Goal: Complete application form

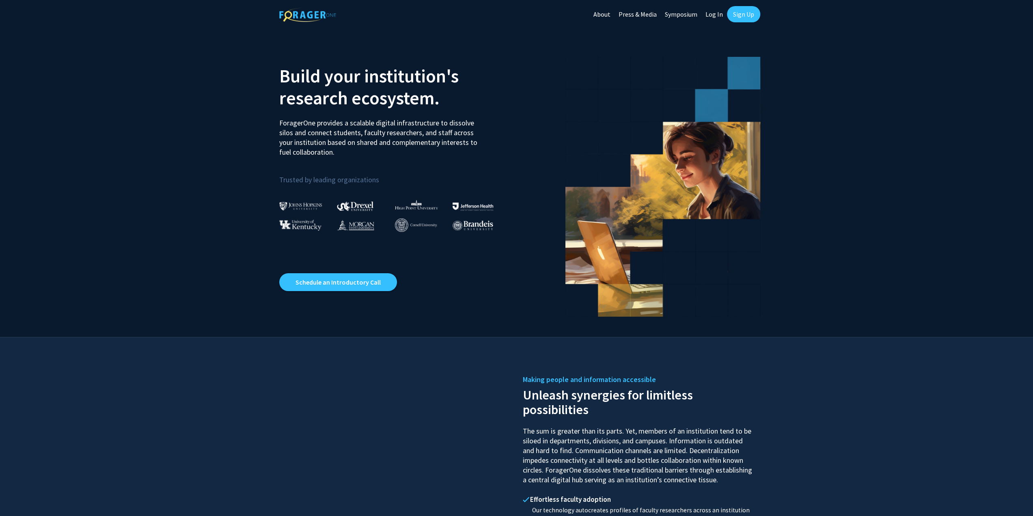
click at [714, 22] on link "Log In" at bounding box center [714, 14] width 26 height 28
select select
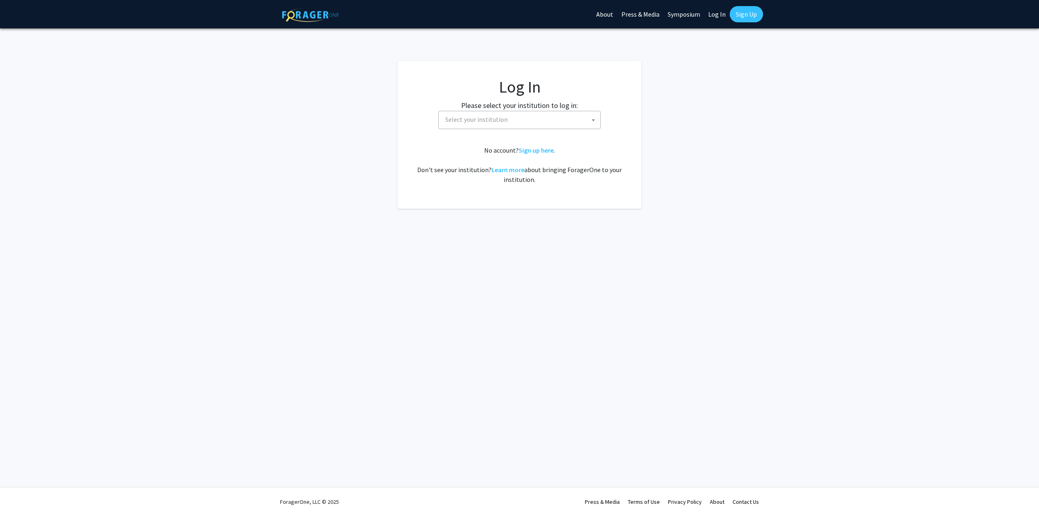
click at [515, 122] on span "Select your institution" at bounding box center [521, 119] width 158 height 17
type input "mar"
select select "31"
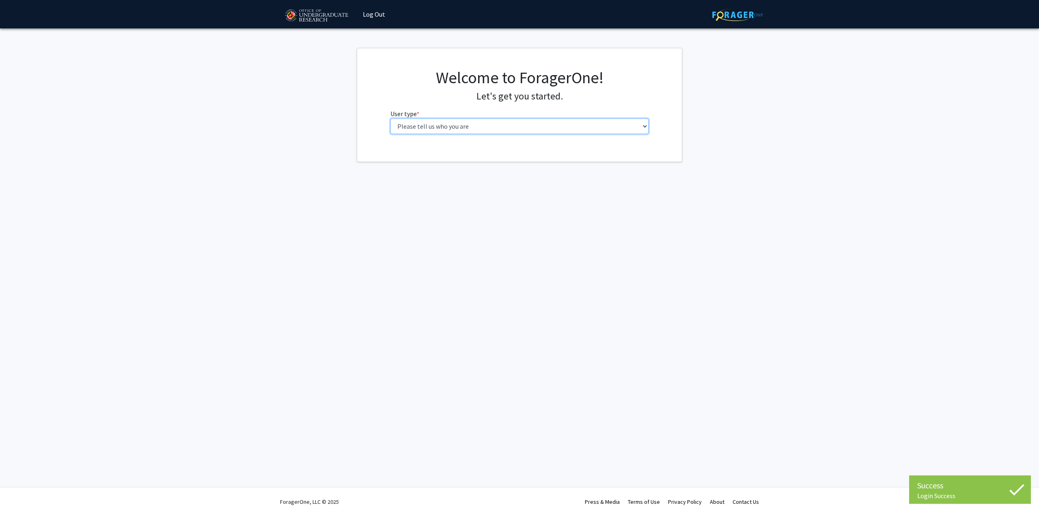
click at [487, 124] on select "Please tell us who you are Undergraduate Student Master's Student Doctoral Cand…" at bounding box center [519, 126] width 259 height 15
select select "1: undergrad"
click at [390, 119] on select "Please tell us who you are Undergraduate Student Master's Student Doctoral Cand…" at bounding box center [519, 126] width 259 height 15
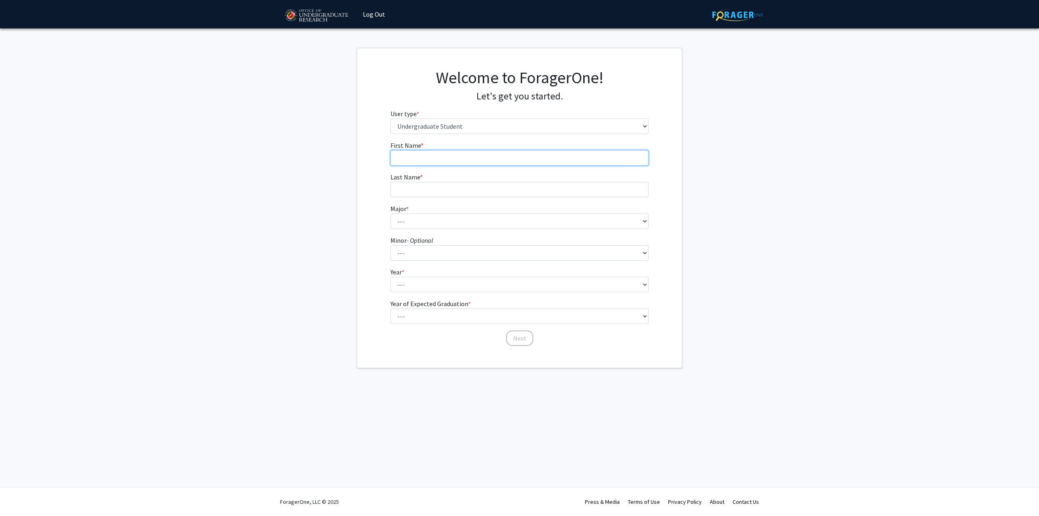
click at [477, 164] on input "First Name * required" at bounding box center [519, 157] width 259 height 15
click at [469, 125] on select "Please tell us who you are Undergraduate Student Master's Student Doctoral Cand…" at bounding box center [519, 126] width 259 height 15
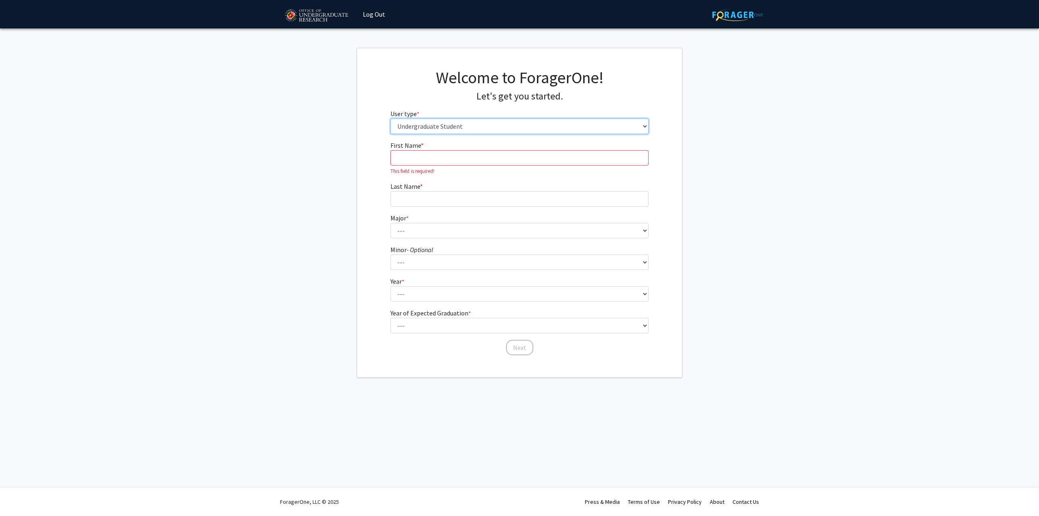
click at [469, 125] on select "Please tell us who you are Undergraduate Student Master's Student Doctoral Cand…" at bounding box center [519, 126] width 259 height 15
click at [461, 159] on input "First Name * required" at bounding box center [519, 157] width 259 height 15
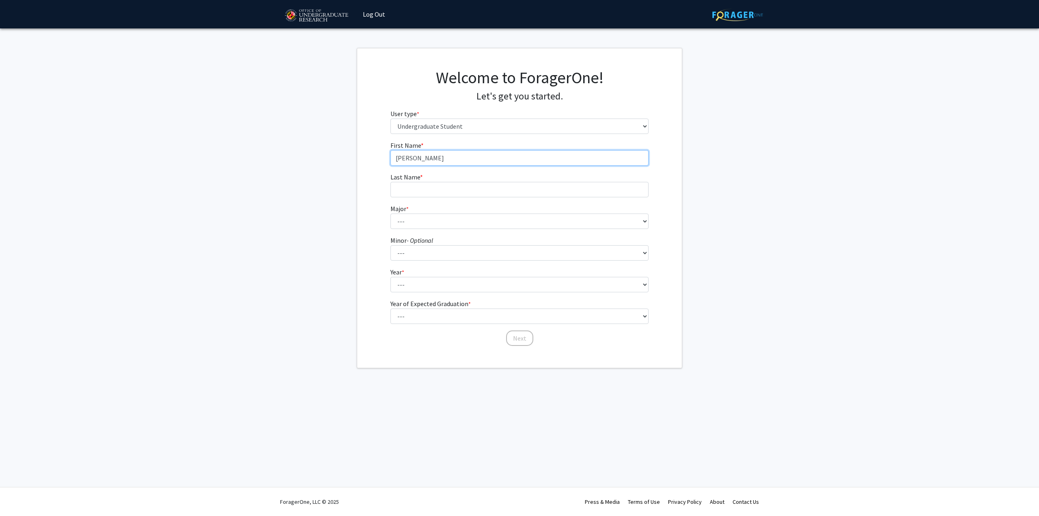
type input "[PERSON_NAME]"
click at [482, 227] on select "--- Accounting Aerospace Engineering African American and Africana Studies Agri…" at bounding box center [519, 220] width 259 height 15
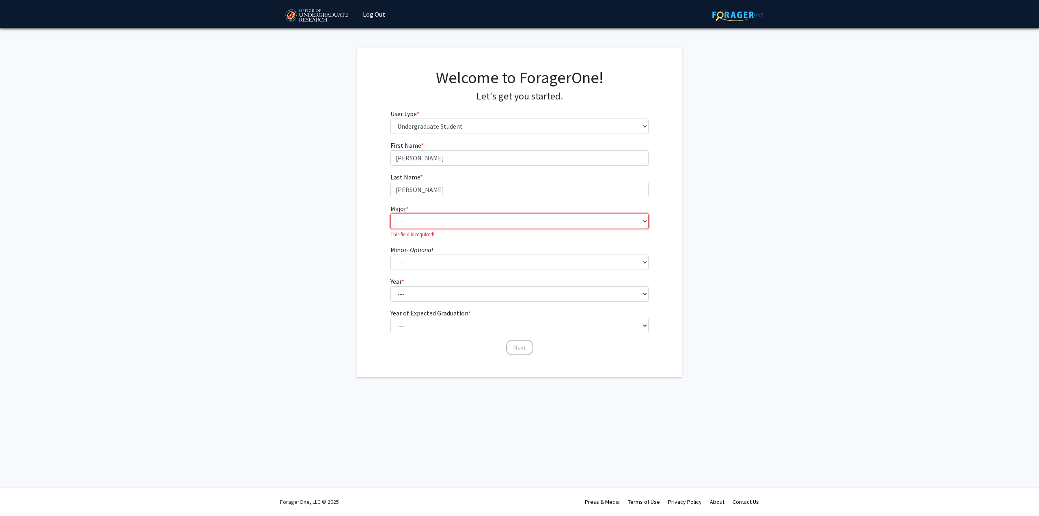
click at [460, 221] on select "--- Accounting Aerospace Engineering African American and Africana Studies Agri…" at bounding box center [519, 220] width 259 height 15
select select "7: 2308"
click at [390, 213] on select "--- Accounting Aerospace Engineering African American and Africana Studies Agri…" at bounding box center [519, 220] width 259 height 15
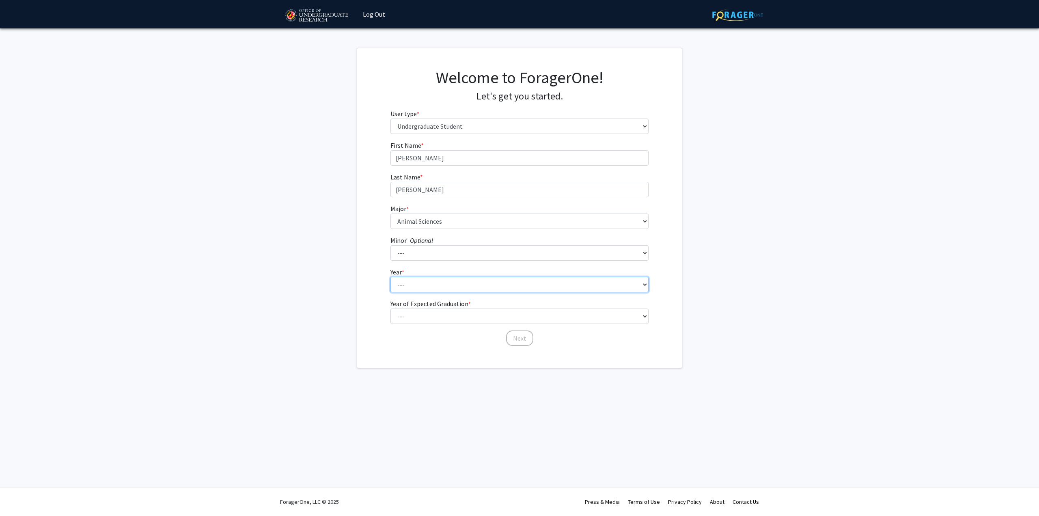
click at [440, 284] on select "--- First-year Sophomore Junior Senior Postbaccalaureate Certificate" at bounding box center [519, 284] width 259 height 15
select select "1: first-year"
click at [390, 277] on select "--- First-year Sophomore Junior Senior Postbaccalaureate Certificate" at bounding box center [519, 284] width 259 height 15
click at [447, 315] on select "--- 2025 2026 2027 2028 2029 2030 2031 2032 2033 2034" at bounding box center [519, 315] width 259 height 15
select select "5: 2029"
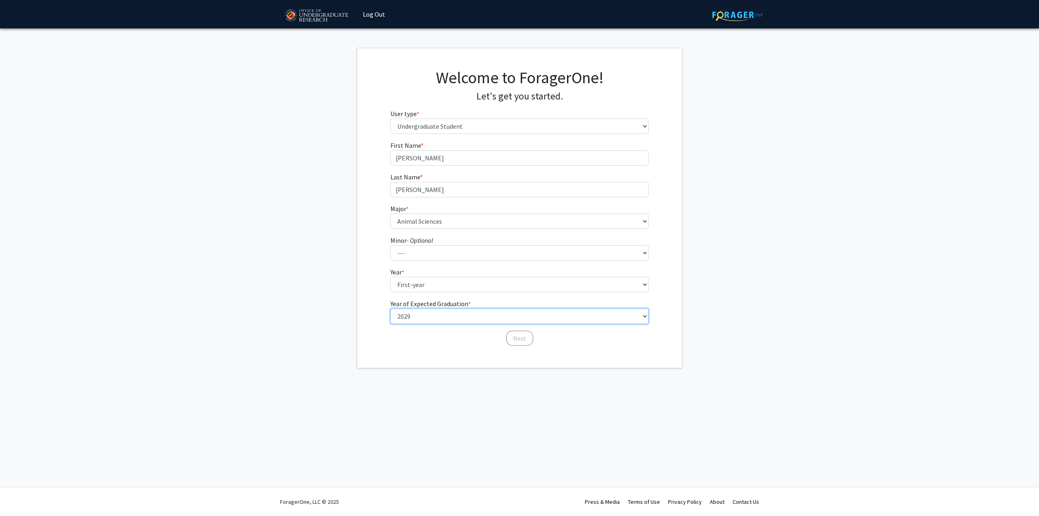
click at [390, 308] on select "--- 2025 2026 2027 2028 2029 2030 2031 2032 2033 2034" at bounding box center [519, 315] width 259 height 15
click at [529, 336] on button "Next" at bounding box center [519, 337] width 27 height 15
click at [483, 156] on select "Select an option Peer/student recommendation Faculty/staff recommendation Unive…" at bounding box center [519, 157] width 259 height 15
select select "2: faculty_recommendation"
click at [390, 150] on select "Select an option Peer/student recommendation Faculty/staff recommendation Unive…" at bounding box center [519, 157] width 259 height 15
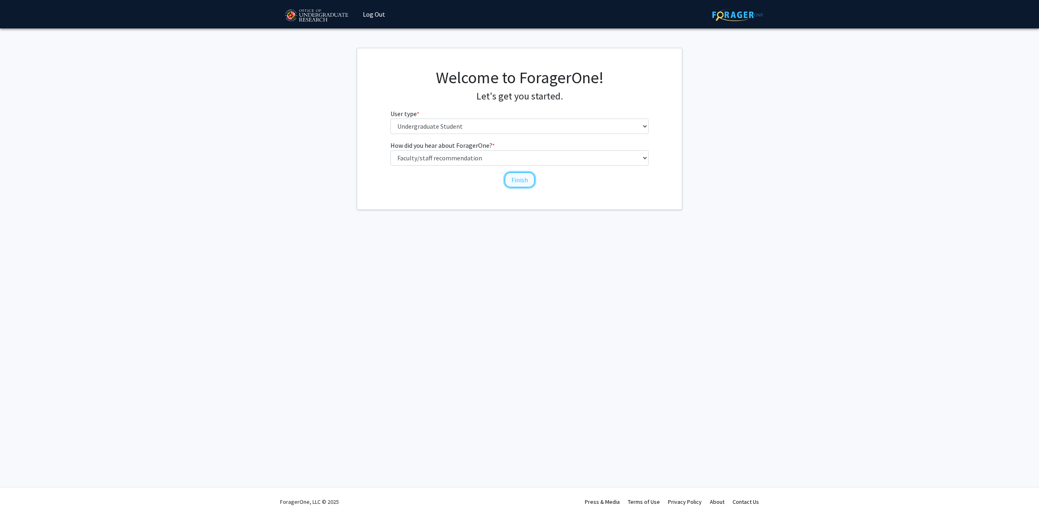
click at [508, 180] on button "Finish" at bounding box center [519, 179] width 30 height 15
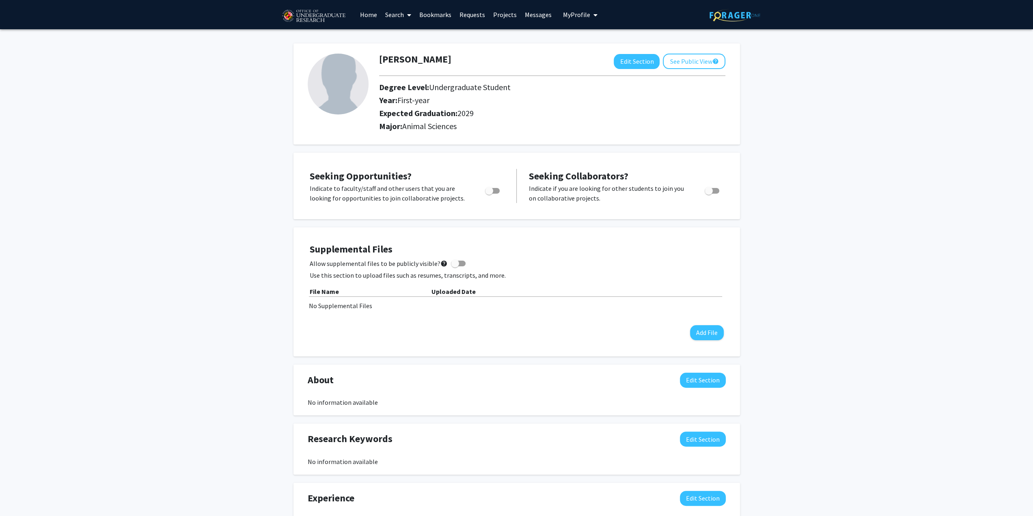
click at [403, 16] on link "Search" at bounding box center [398, 14] width 34 height 28
click at [407, 57] on span "Students" at bounding box center [406, 53] width 50 height 16
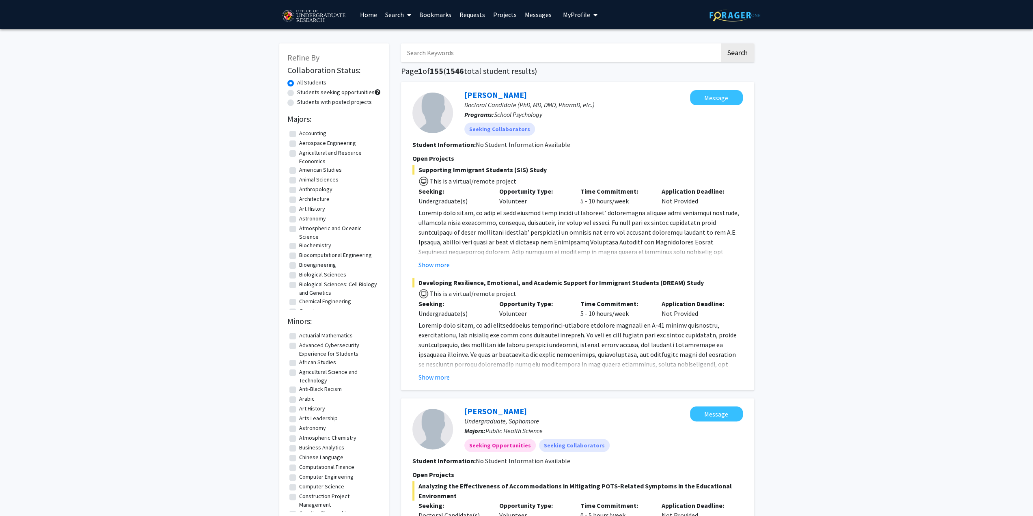
click at [397, 19] on link "Search" at bounding box center [398, 14] width 34 height 28
click at [414, 40] on span "Faculty/Staff" at bounding box center [411, 37] width 60 height 16
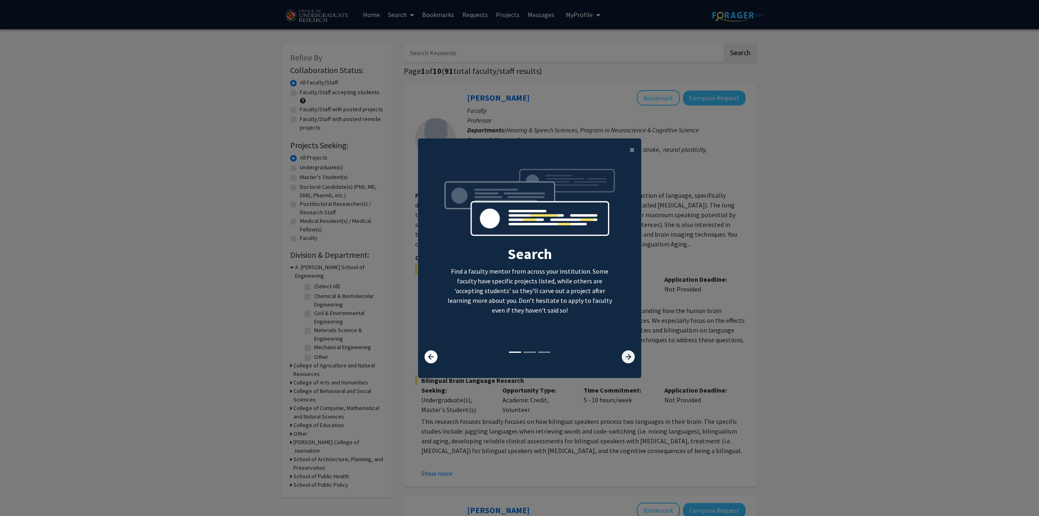
click at [631, 356] on icon at bounding box center [628, 356] width 13 height 13
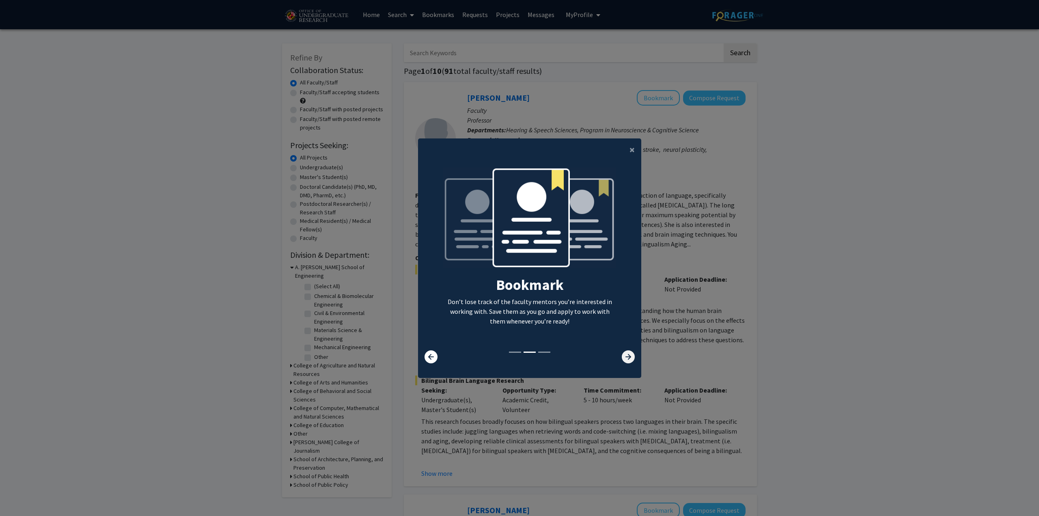
click at [631, 356] on icon at bounding box center [628, 356] width 13 height 13
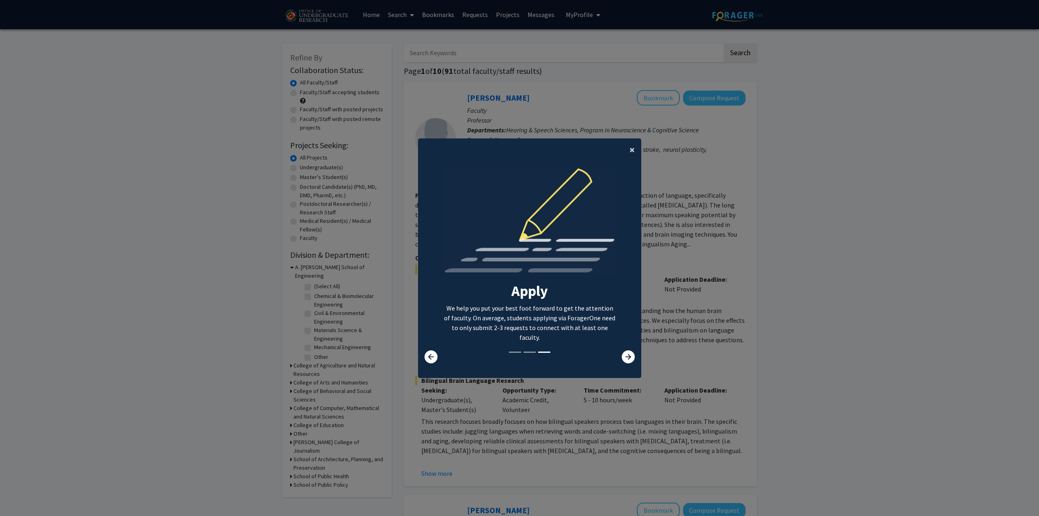
click at [632, 146] on button "×" at bounding box center [632, 149] width 18 height 23
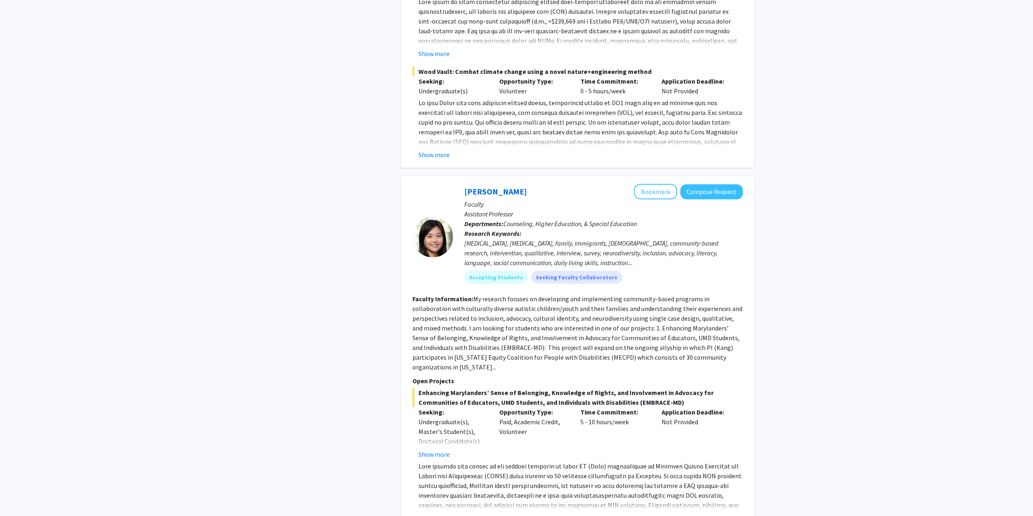
scroll to position [2760, 0]
